Goal: Task Accomplishment & Management: Manage account settings

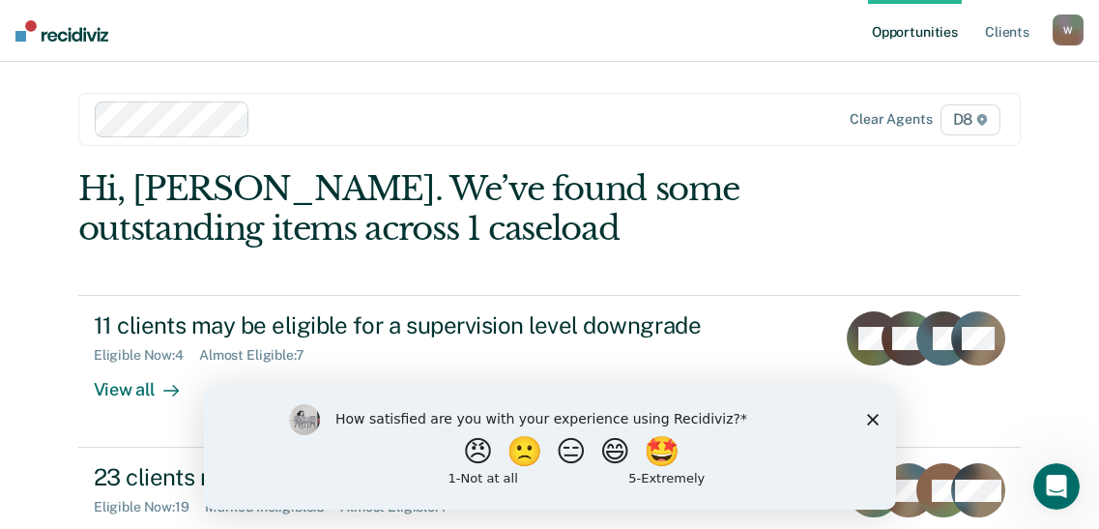
click at [872, 414] on icon "Close survey" at bounding box center [872, 419] width 12 height 12
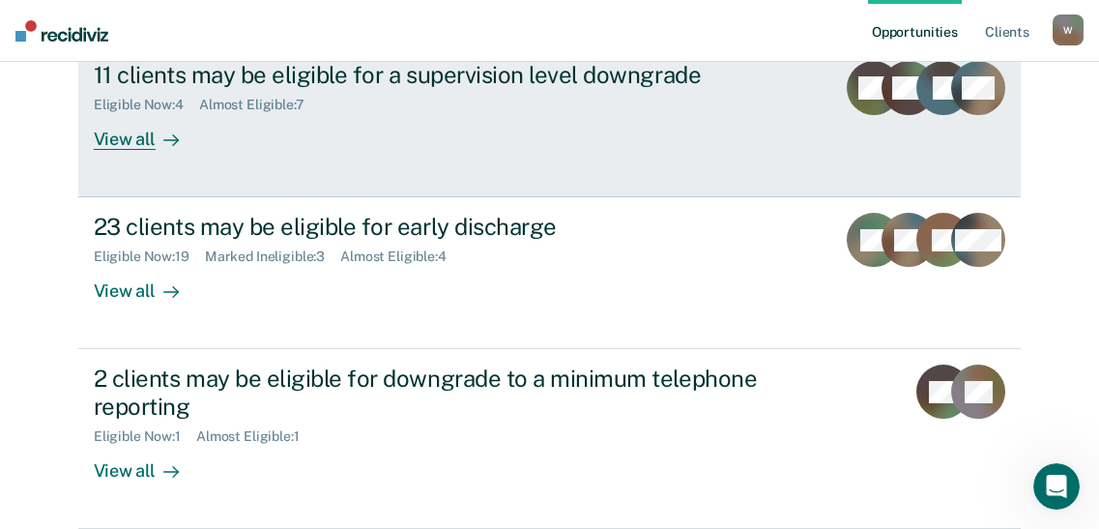
scroll to position [439, 0]
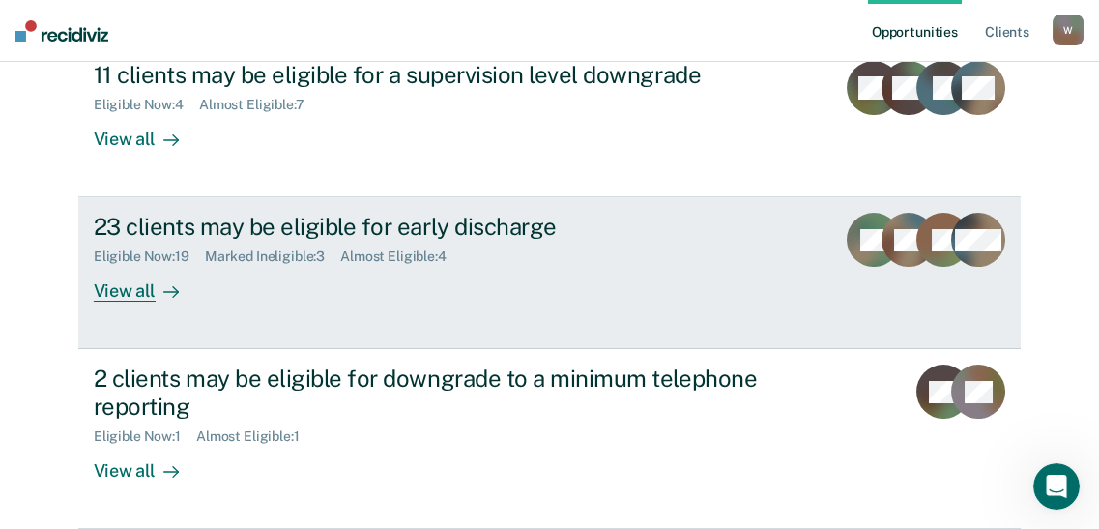
click at [134, 265] on div "View all" at bounding box center [148, 284] width 108 height 38
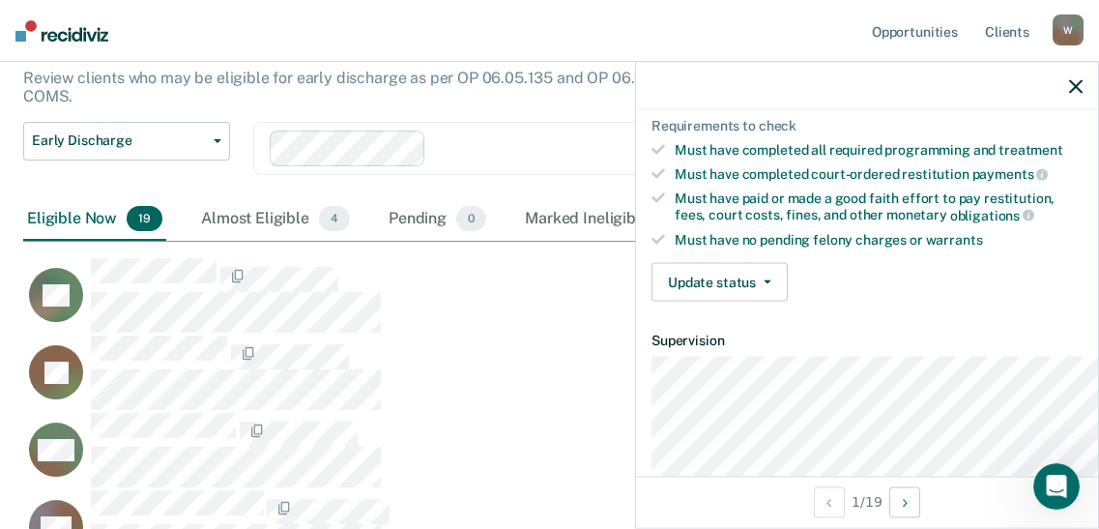
scroll to position [351, 0]
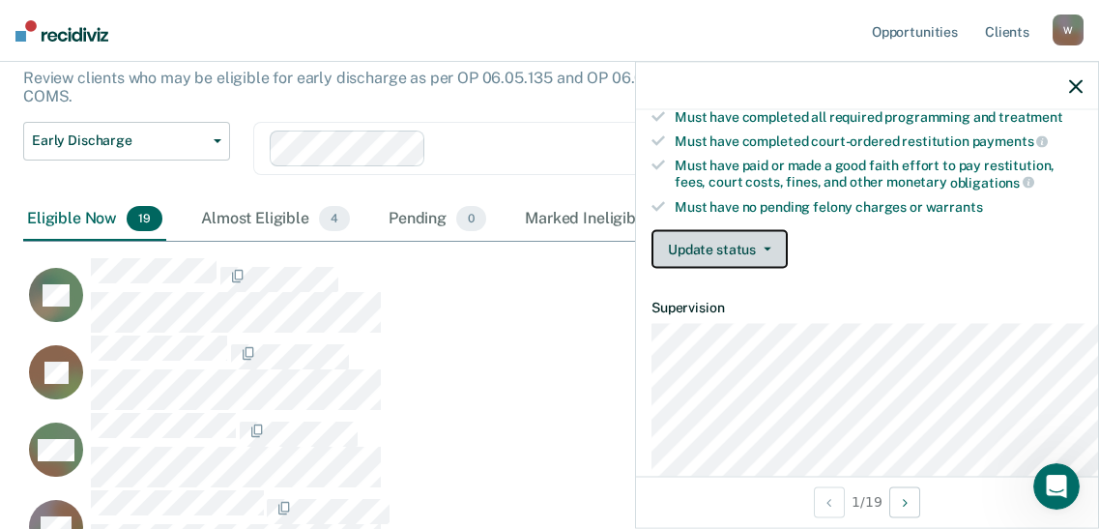
click at [756, 251] on span "button" at bounding box center [763, 250] width 15 height 4
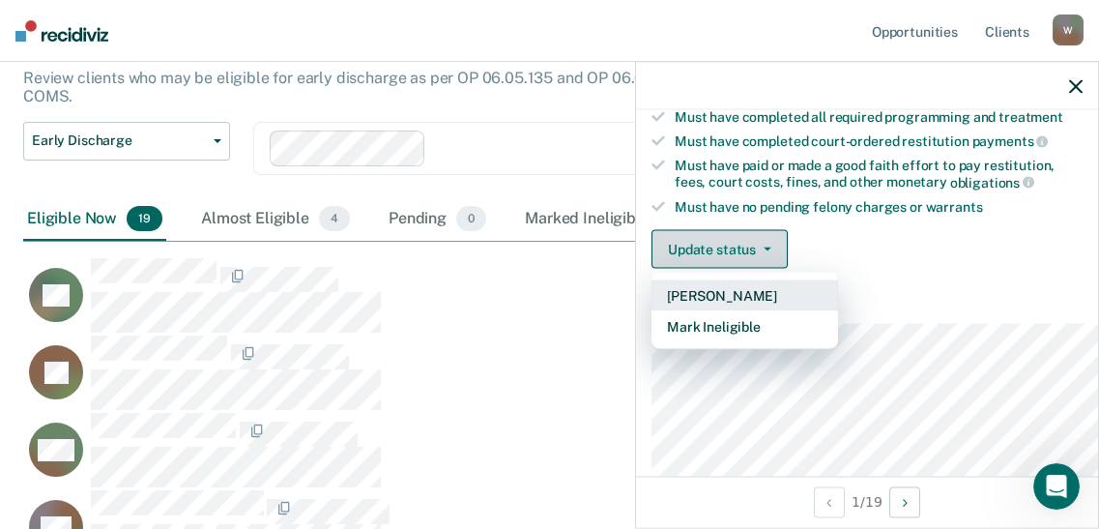
scroll to position [527, 0]
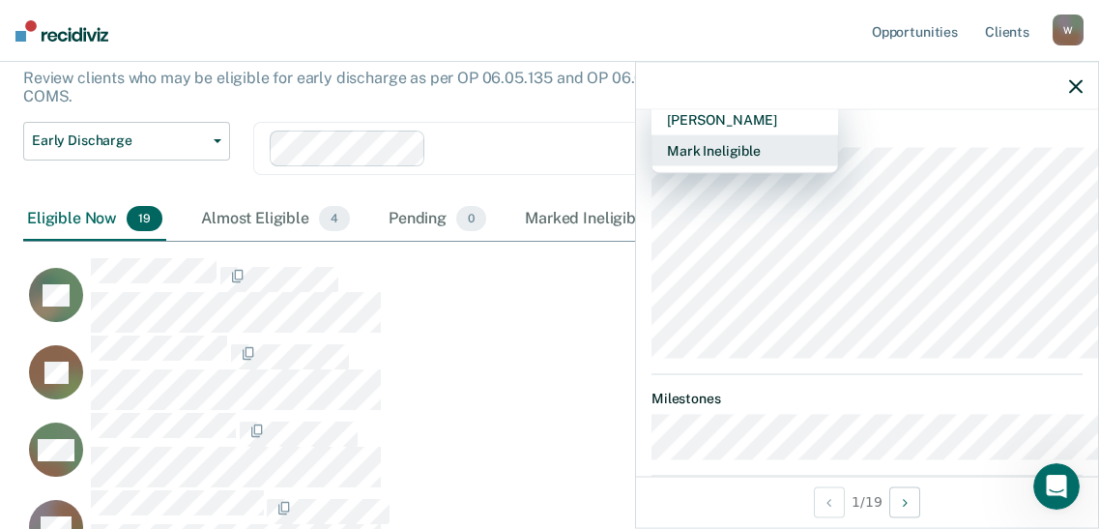
click at [652, 166] on button "Mark Ineligible" at bounding box center [745, 150] width 187 height 31
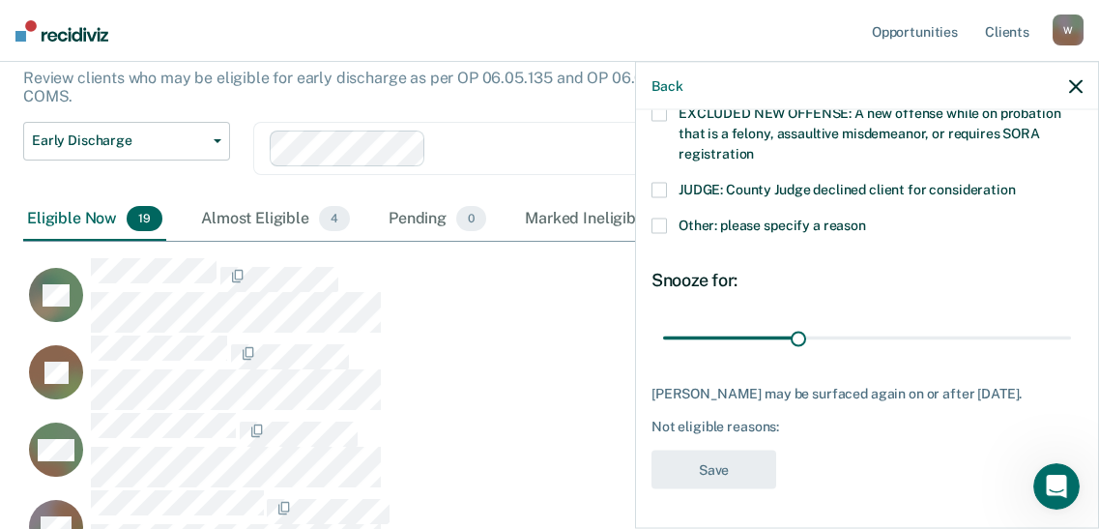
scroll to position [879, 0]
click at [652, 197] on span at bounding box center [659, 189] width 15 height 15
click at [1016, 182] on input "JUDGE: County Judge declined client for consideration" at bounding box center [1016, 182] width 0 height 0
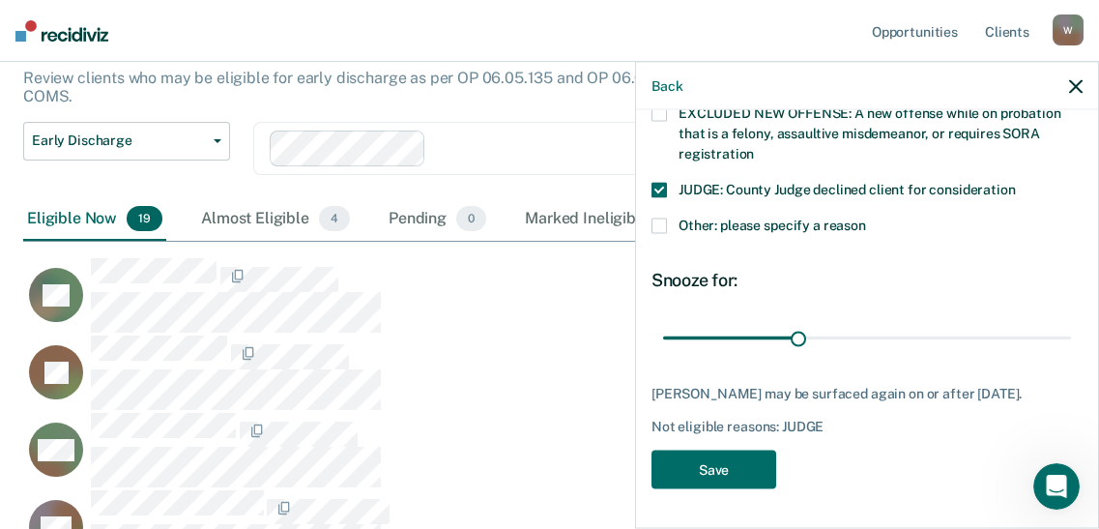
scroll to position [1014, 0]
click at [652, 452] on button "Save" at bounding box center [714, 470] width 125 height 40
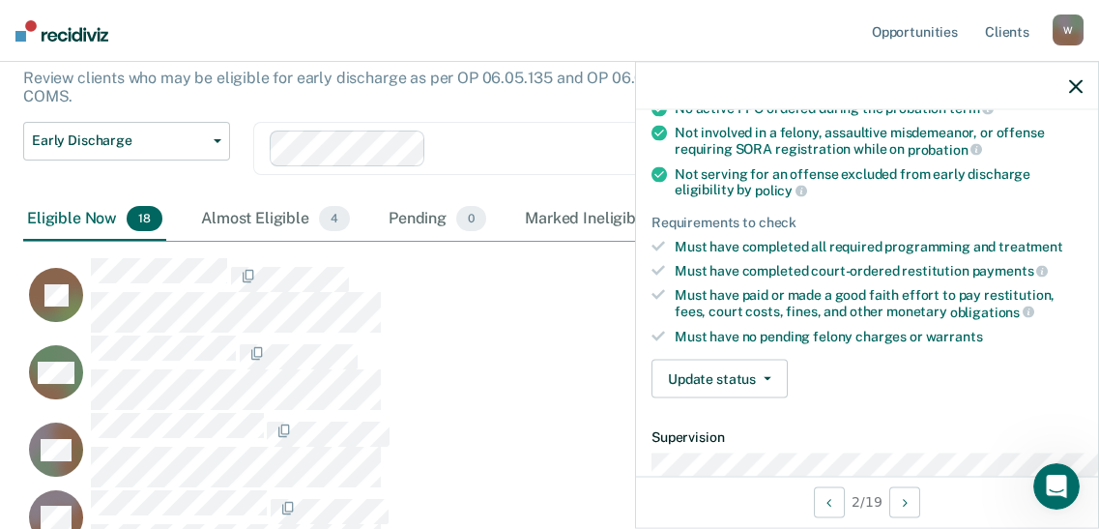
scroll to position [351, 0]
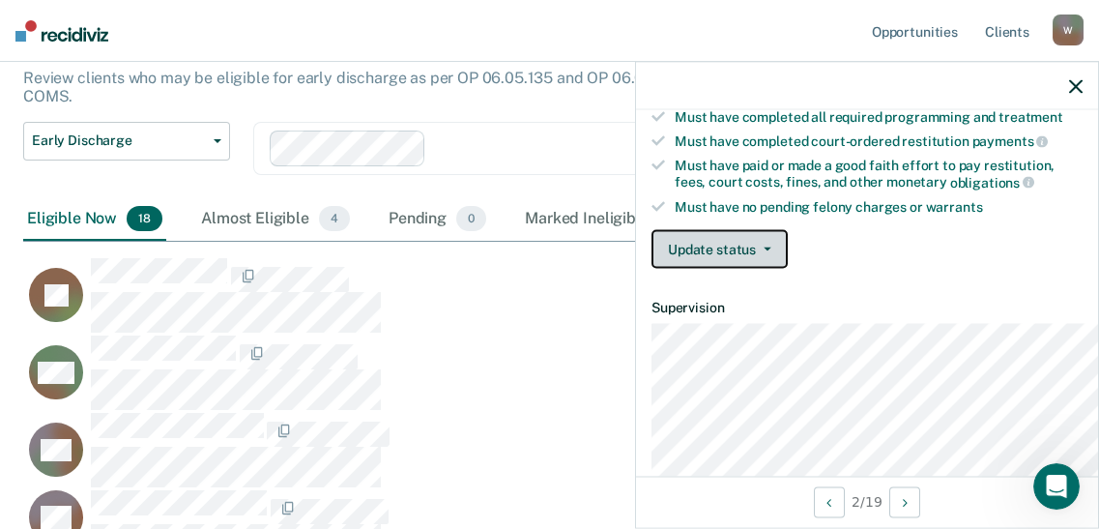
click at [687, 269] on button "Update status" at bounding box center [720, 249] width 136 height 39
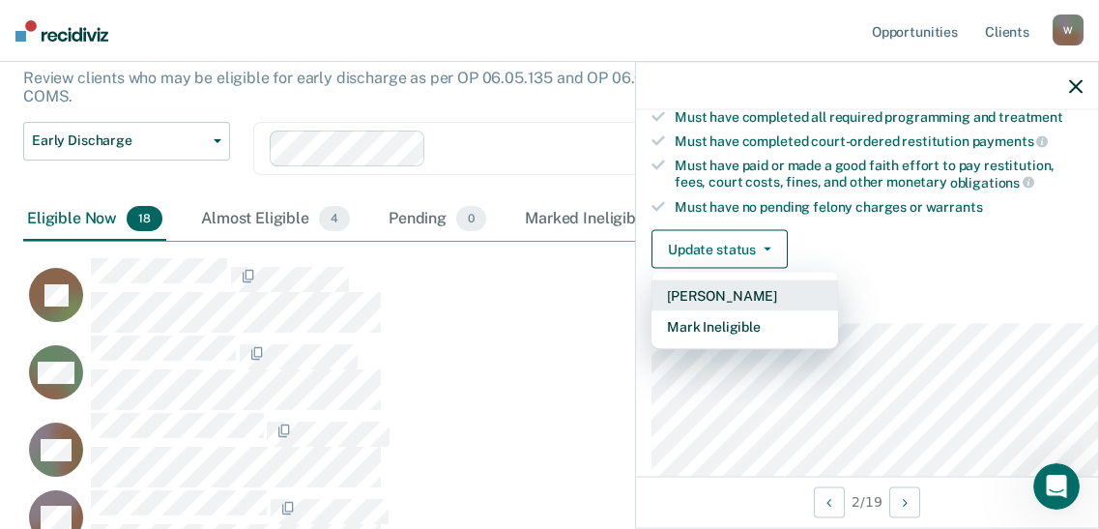
click at [652, 311] on button "[PERSON_NAME]" at bounding box center [745, 295] width 187 height 31
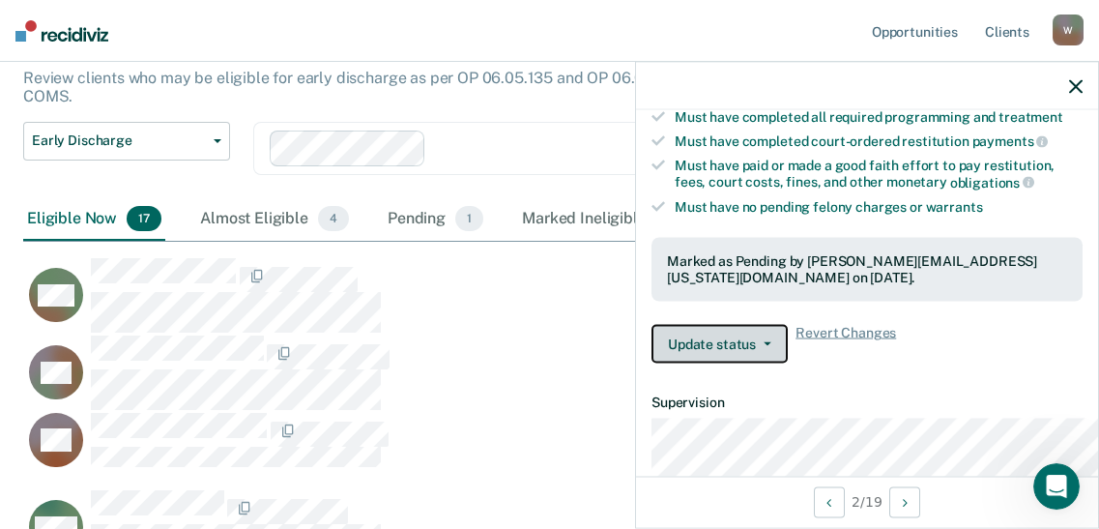
scroll to position [1683, 1028]
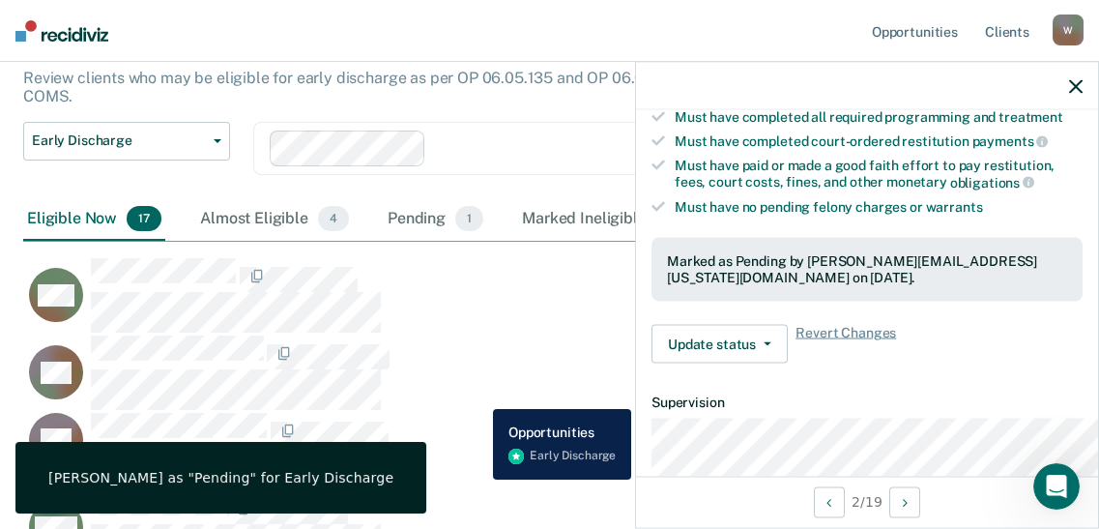
click at [479, 334] on div "MC" at bounding box center [467, 295] width 888 height 76
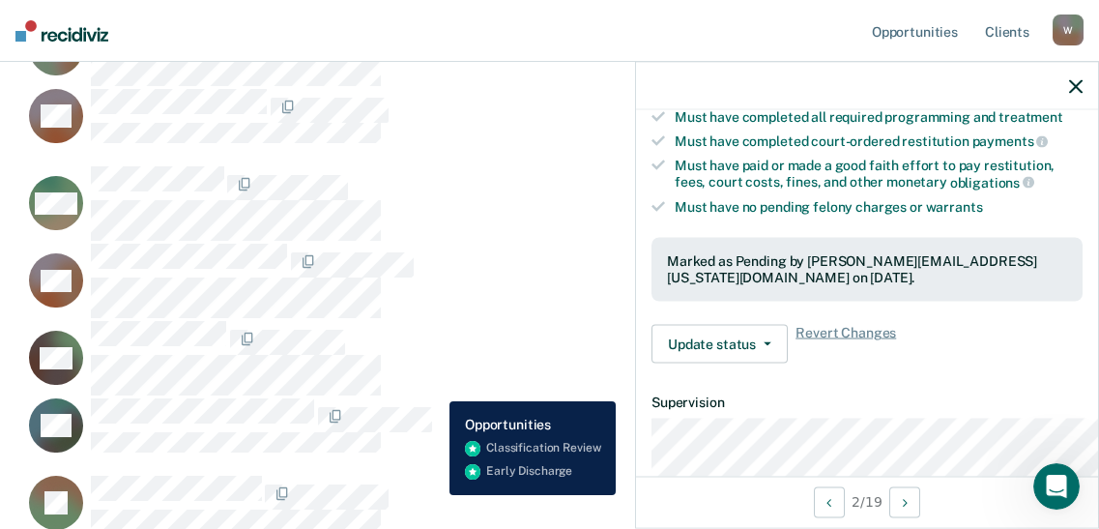
scroll to position [527, 0]
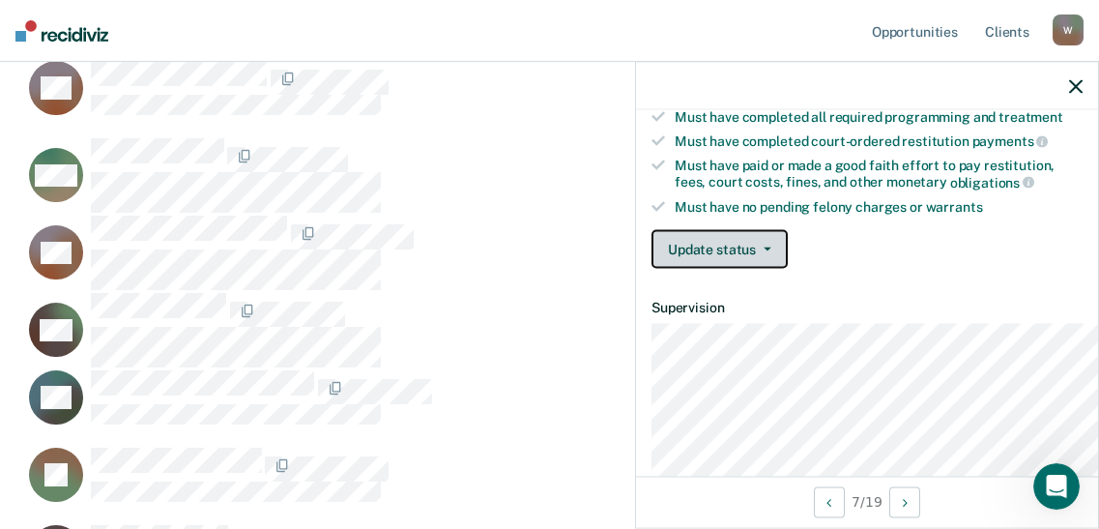
click at [677, 269] on button "Update status" at bounding box center [720, 249] width 136 height 39
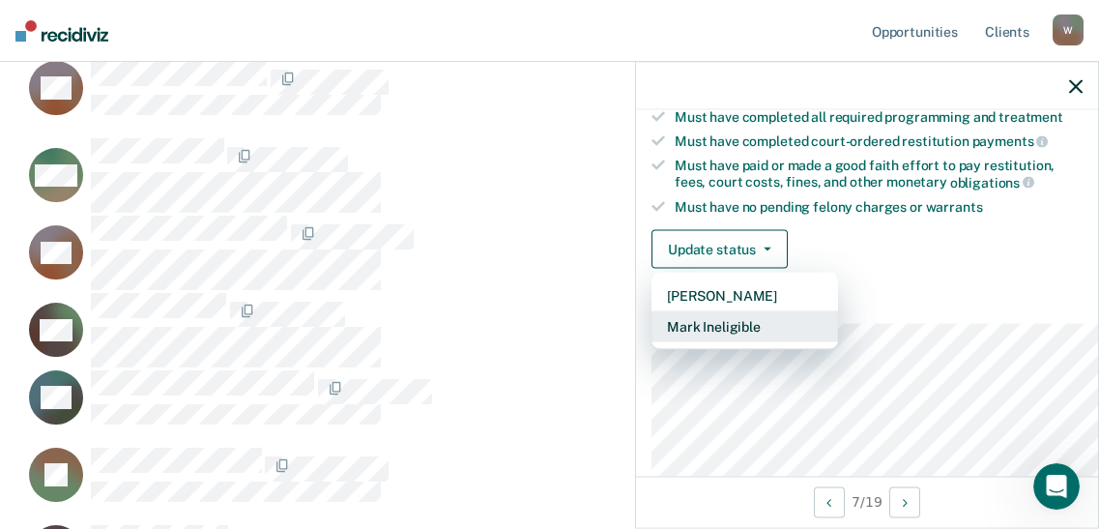
scroll to position [360, 0]
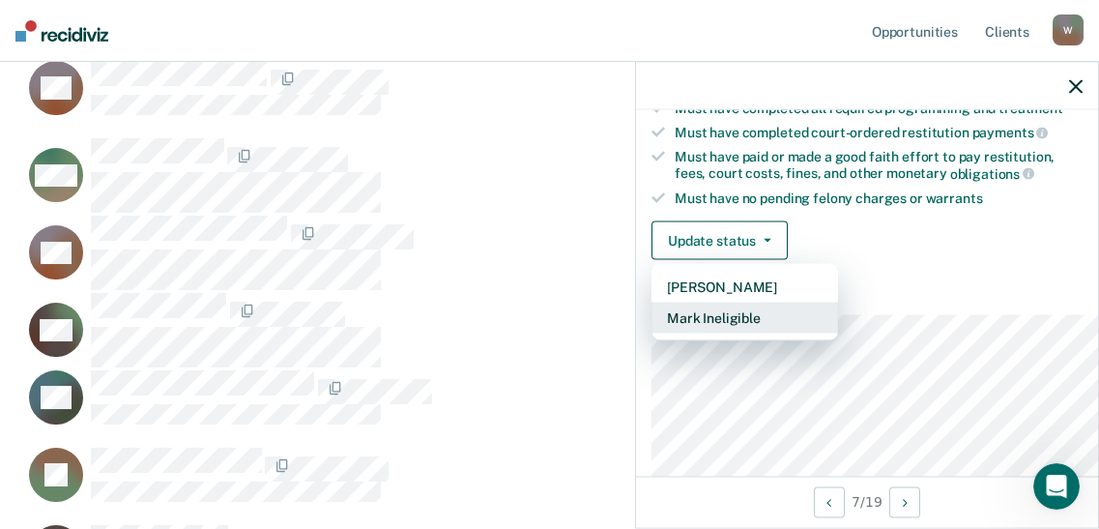
click at [652, 334] on button "Mark Ineligible" at bounding box center [745, 318] width 187 height 31
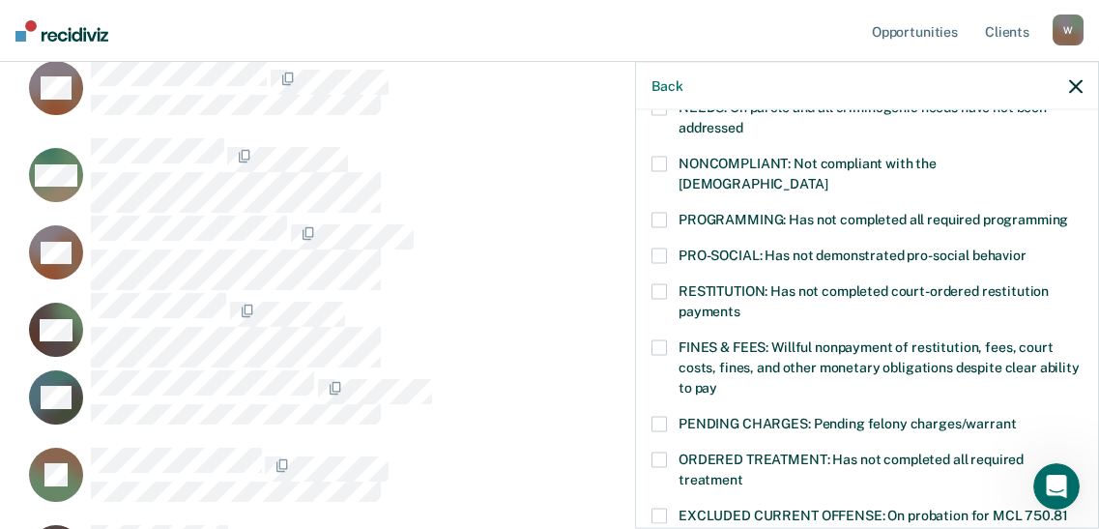
click at [652, 227] on span at bounding box center [659, 219] width 15 height 15
click at [1068, 212] on input "PROGRAMMING: Has not completed all required programming" at bounding box center [1068, 212] width 0 height 0
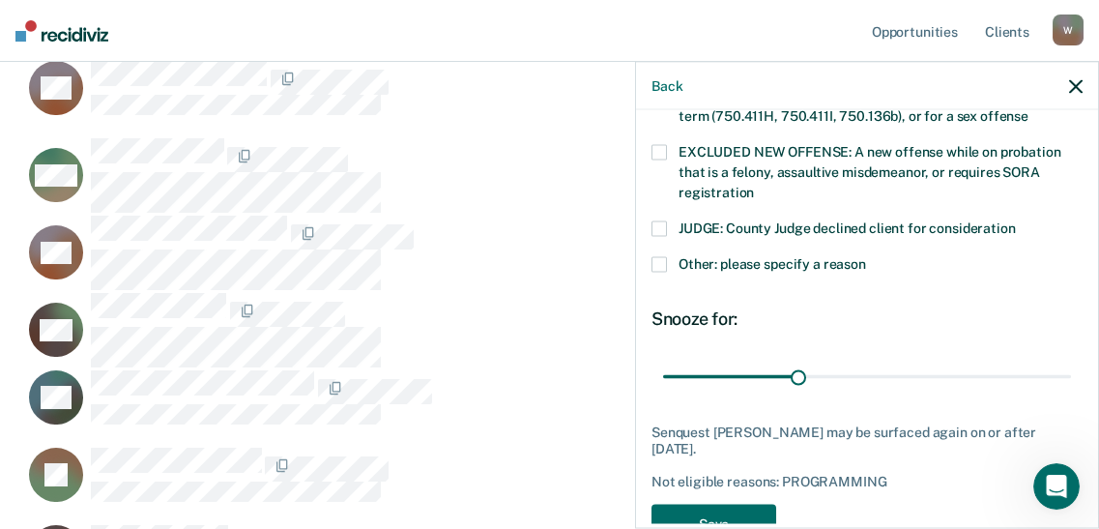
scroll to position [1035, 0]
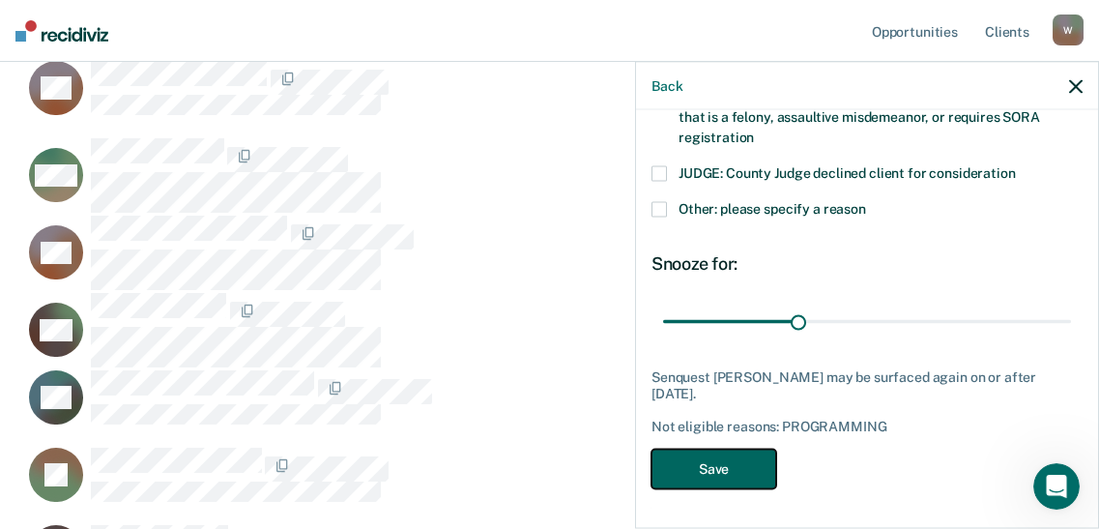
click at [652, 458] on button "Save" at bounding box center [714, 470] width 125 height 40
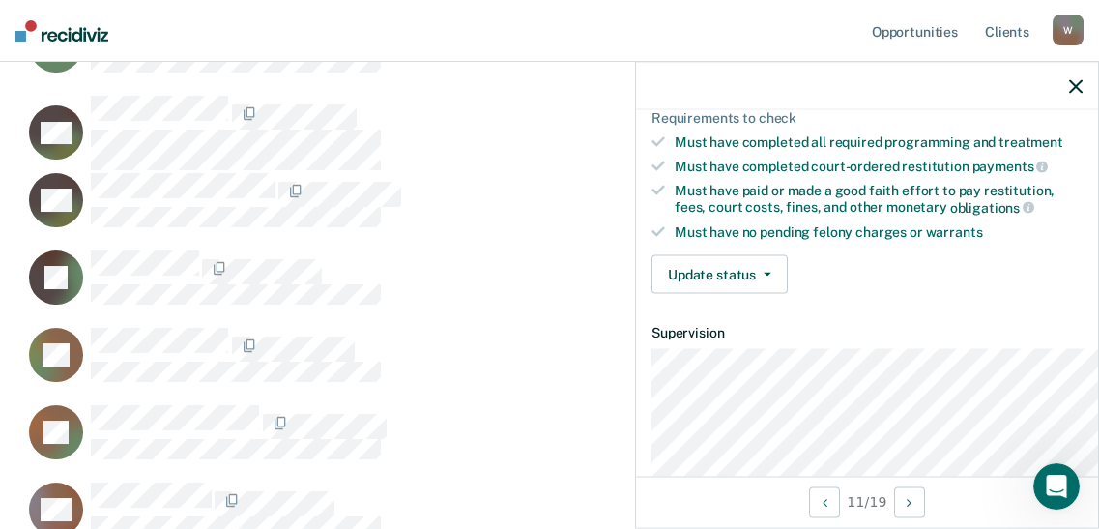
scroll to position [351, 0]
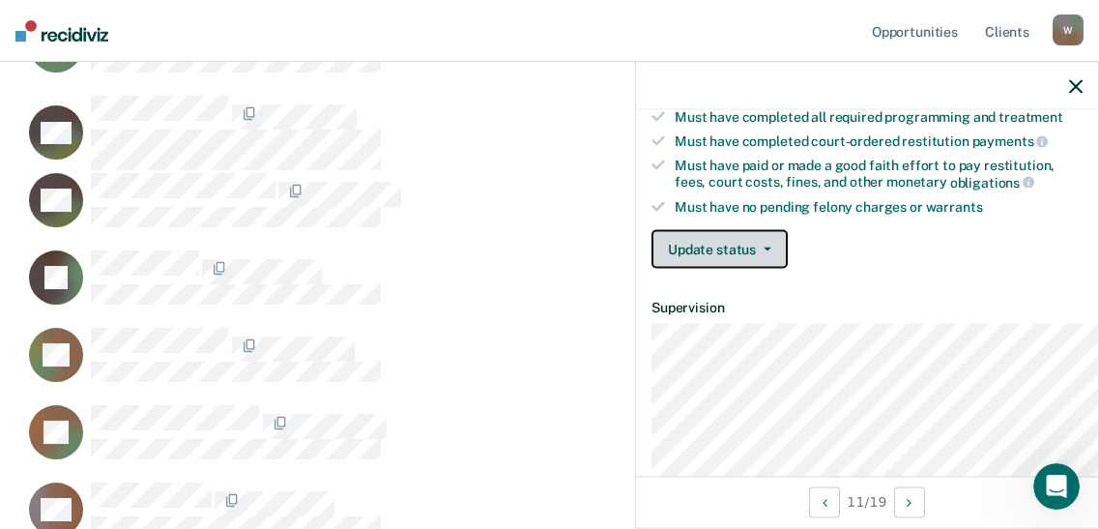
click at [652, 269] on button "Update status" at bounding box center [720, 249] width 136 height 39
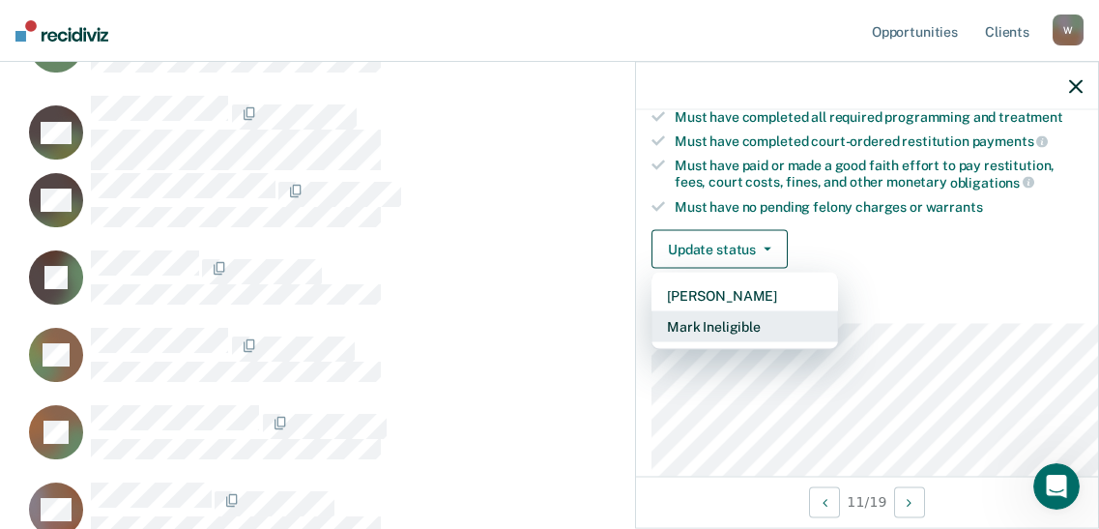
scroll to position [360, 0]
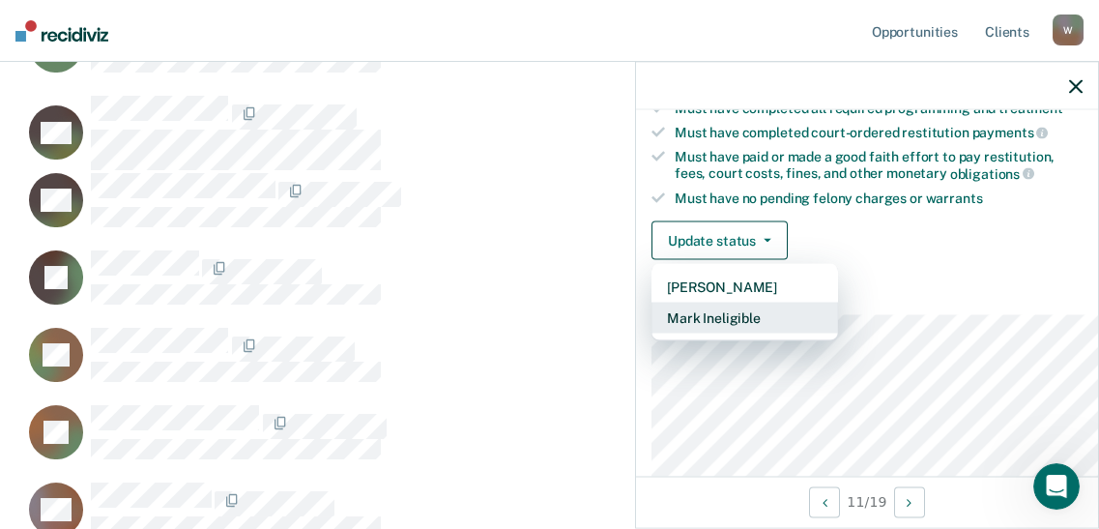
click at [652, 334] on button "Mark Ineligible" at bounding box center [745, 318] width 187 height 31
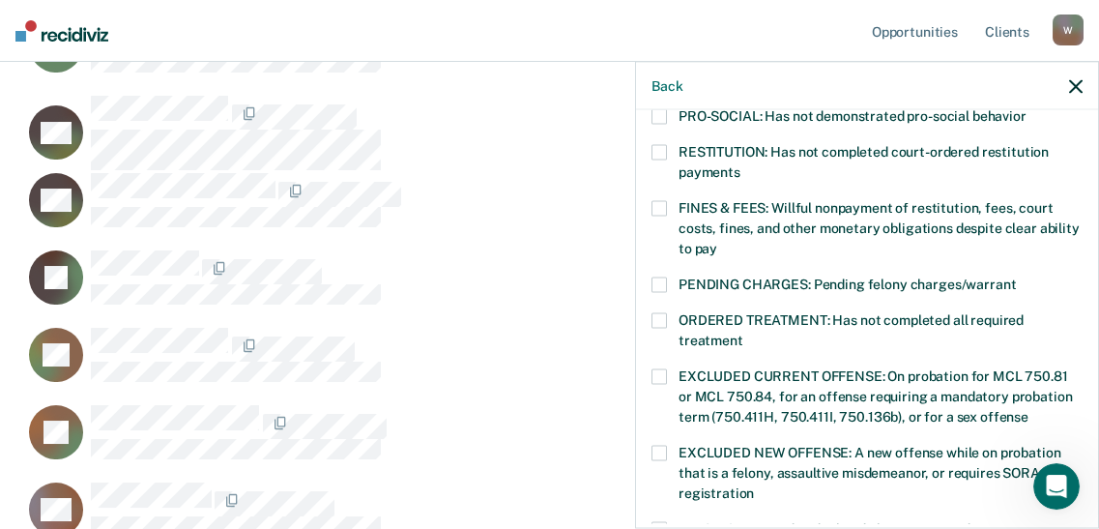
scroll to position [527, 0]
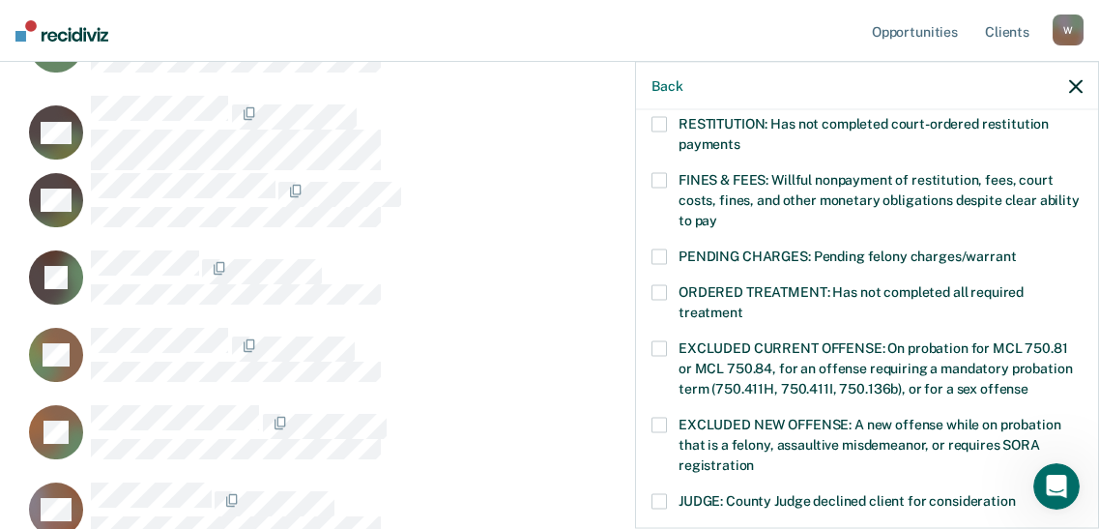
click at [652, 300] on span at bounding box center [659, 291] width 15 height 15
click at [744, 305] on input "ORDERED TREATMENT: Has not completed all required treatment" at bounding box center [744, 305] width 0 height 0
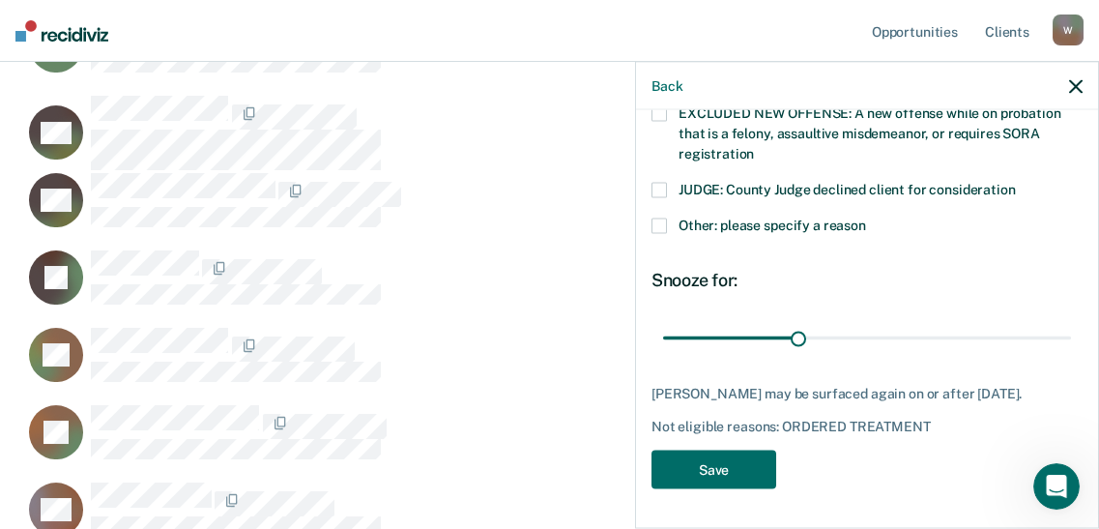
scroll to position [966, 0]
click at [667, 489] on button "Save" at bounding box center [714, 470] width 125 height 40
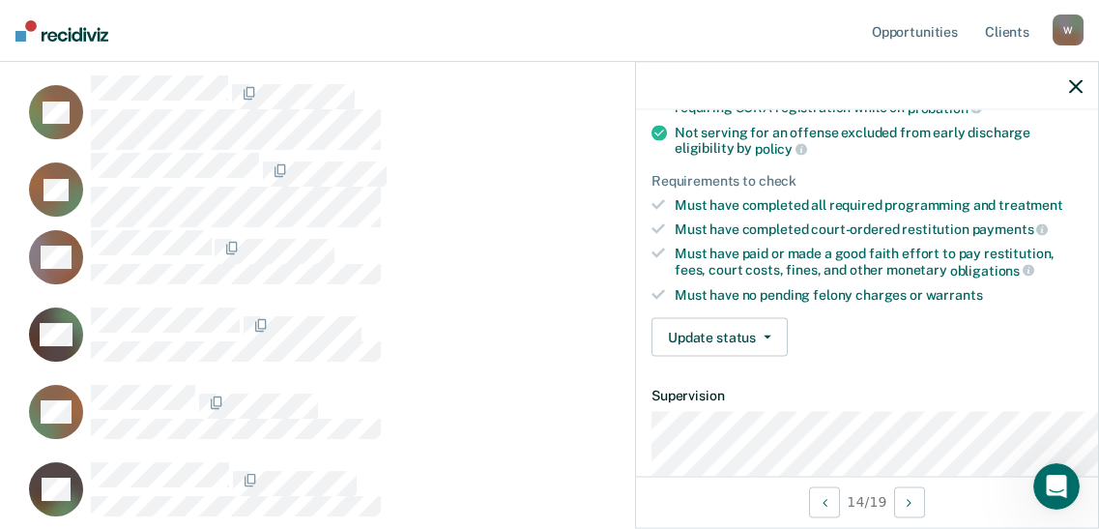
scroll to position [439, 0]
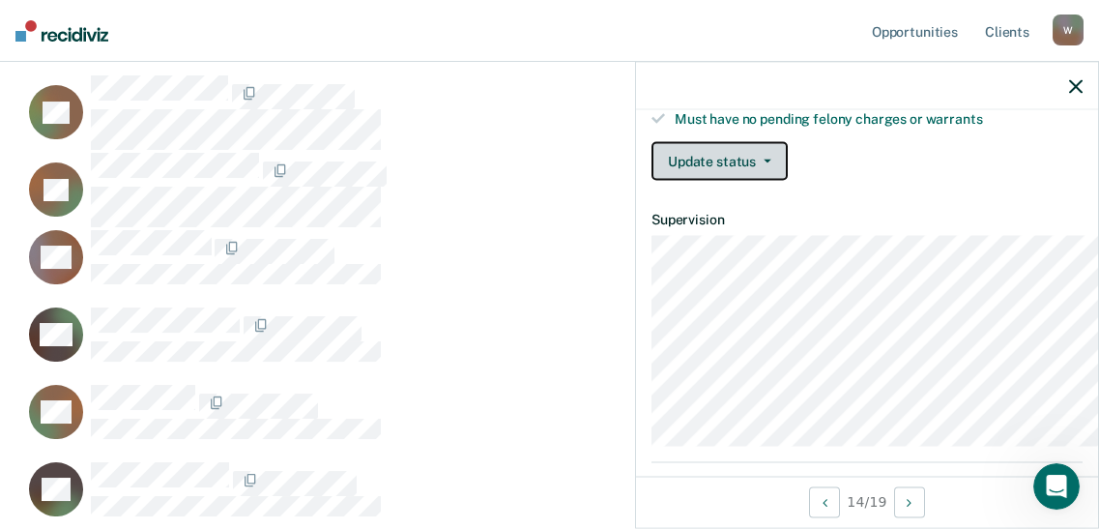
click at [669, 181] on button "Update status" at bounding box center [720, 161] width 136 height 39
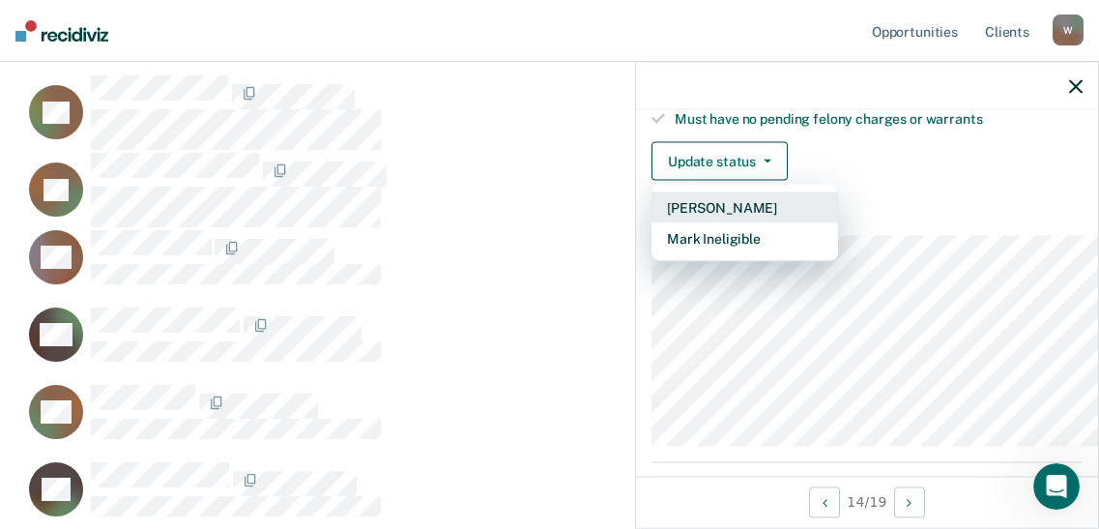
click at [652, 223] on button "[PERSON_NAME]" at bounding box center [745, 207] width 187 height 31
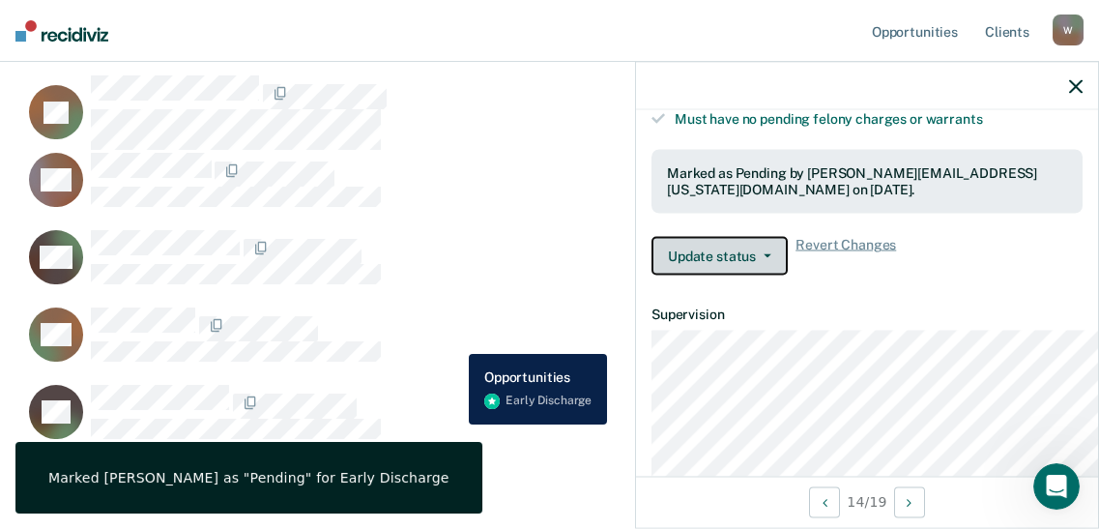
scroll to position [1230, 0]
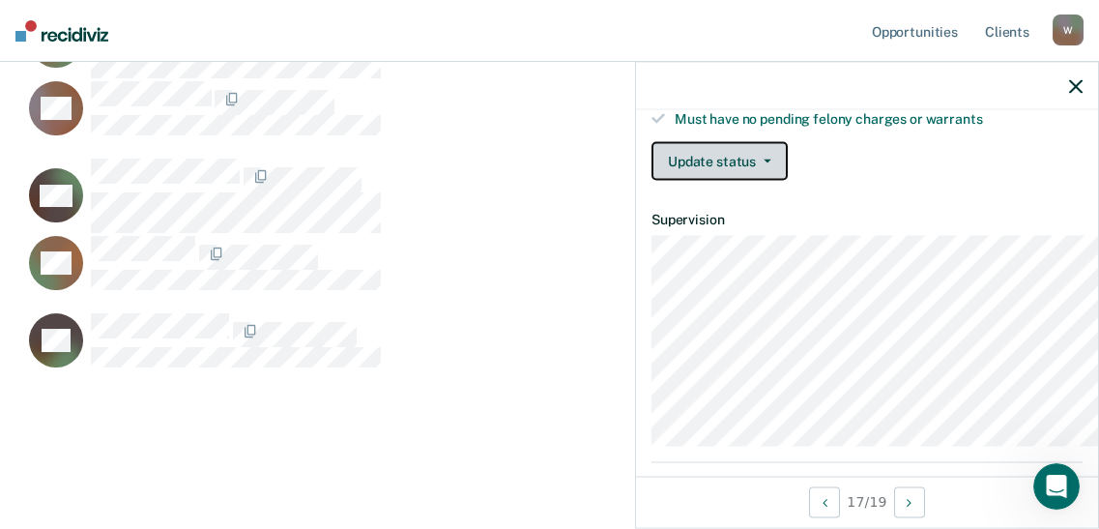
click at [652, 181] on button "Update status" at bounding box center [720, 161] width 136 height 39
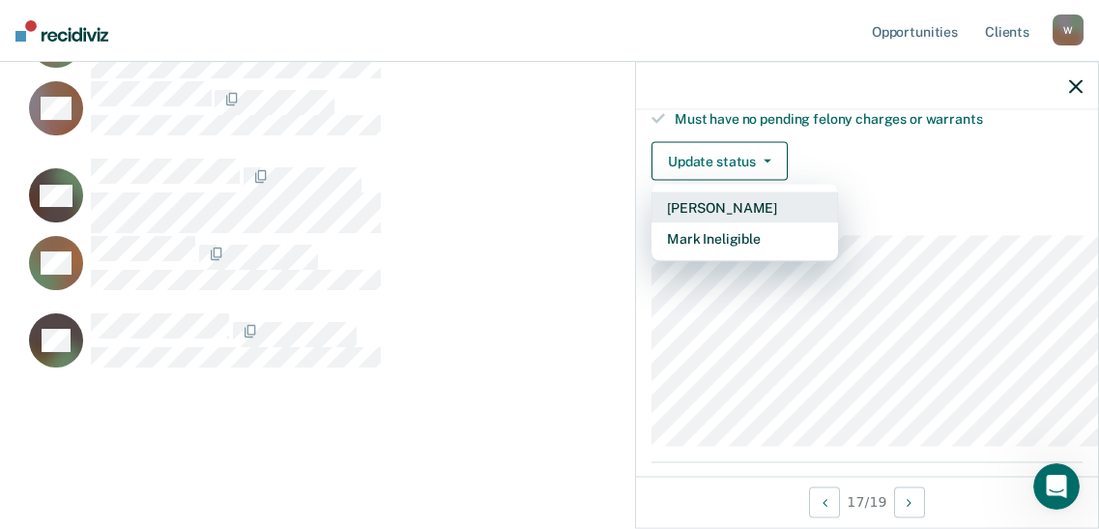
click at [671, 223] on button "[PERSON_NAME]" at bounding box center [745, 207] width 187 height 31
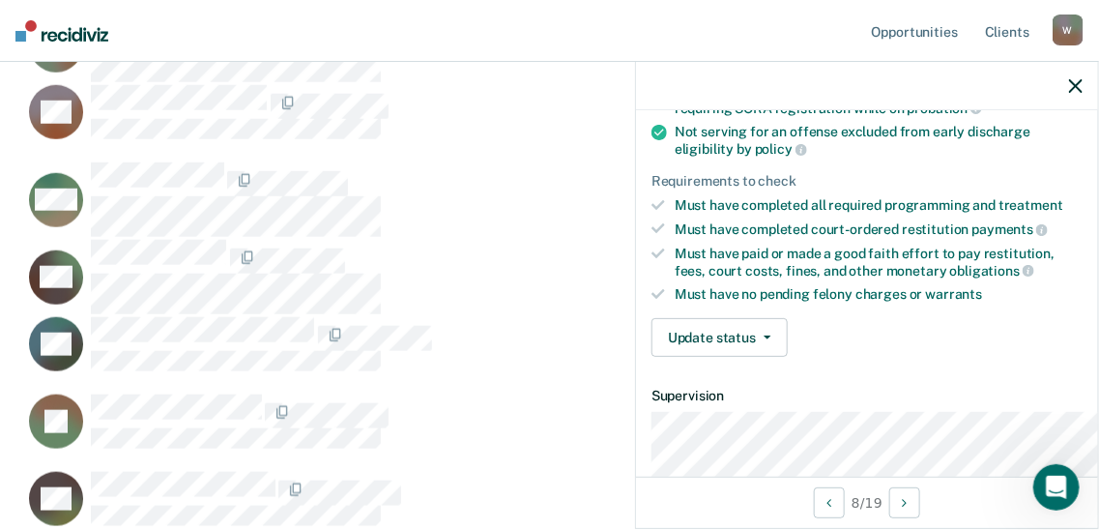
scroll to position [439, 0]
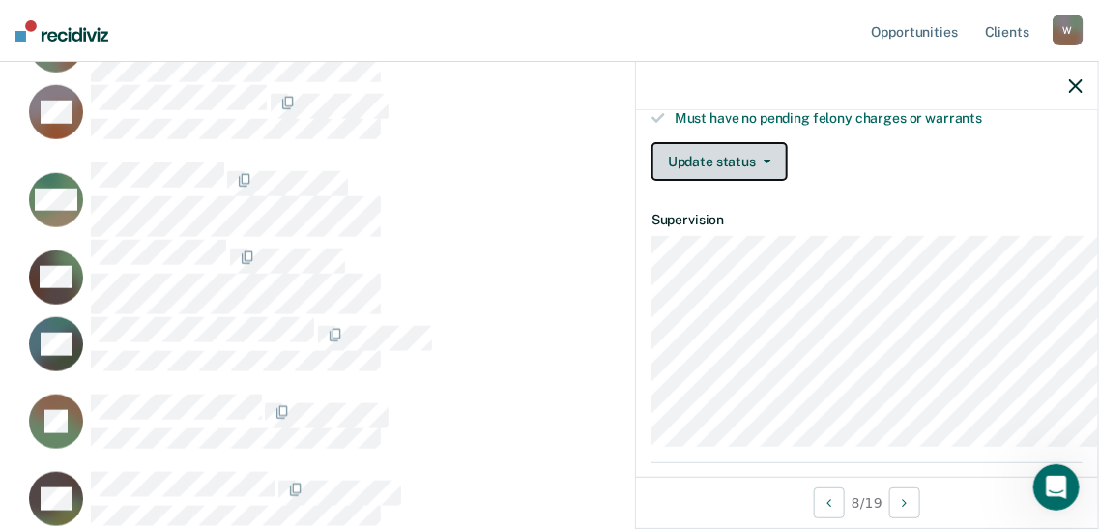
click at [652, 181] on button "Update status" at bounding box center [720, 161] width 136 height 39
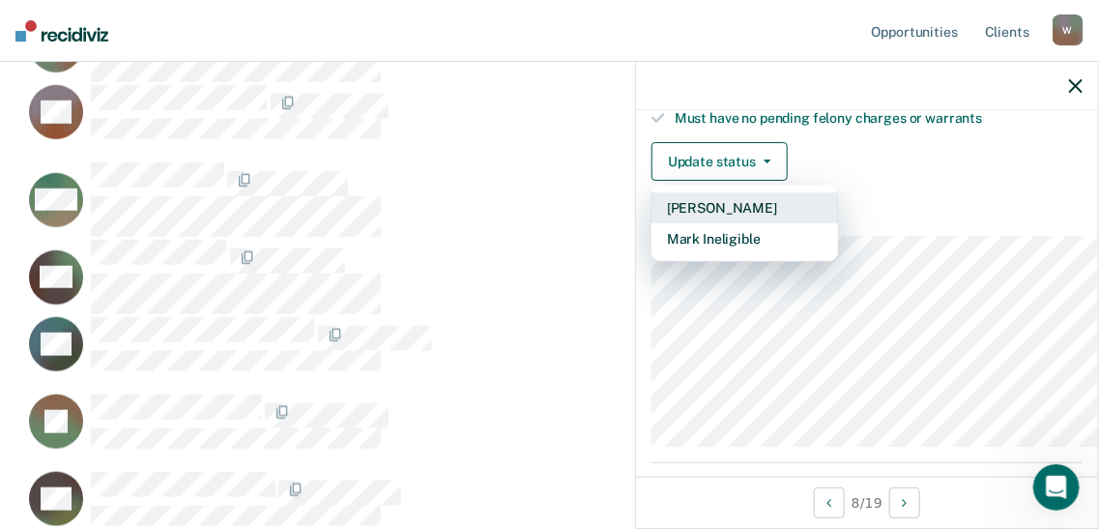
click at [652, 223] on button "[PERSON_NAME]" at bounding box center [745, 207] width 187 height 31
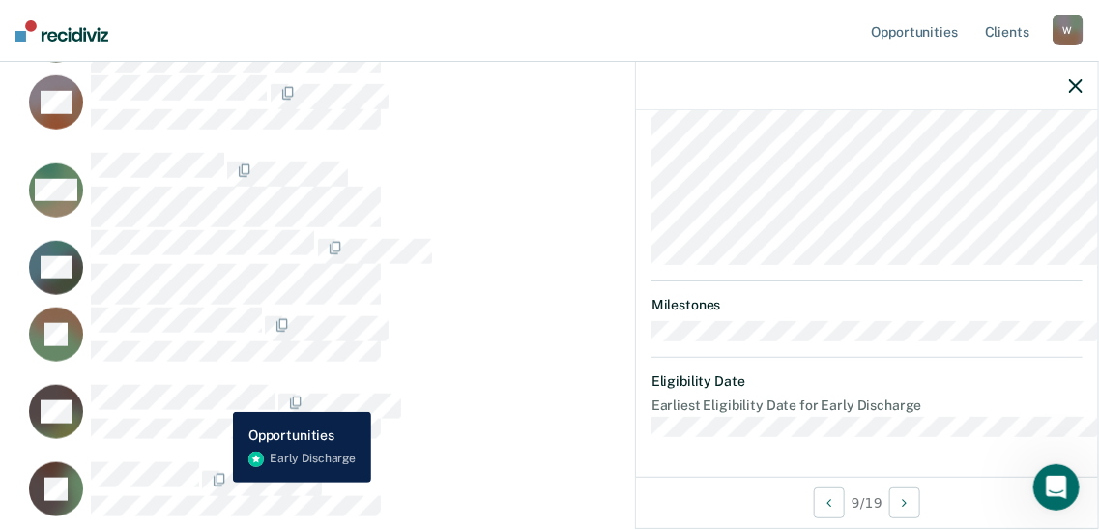
scroll to position [1040, 0]
